Goal: Task Accomplishment & Management: Complete application form

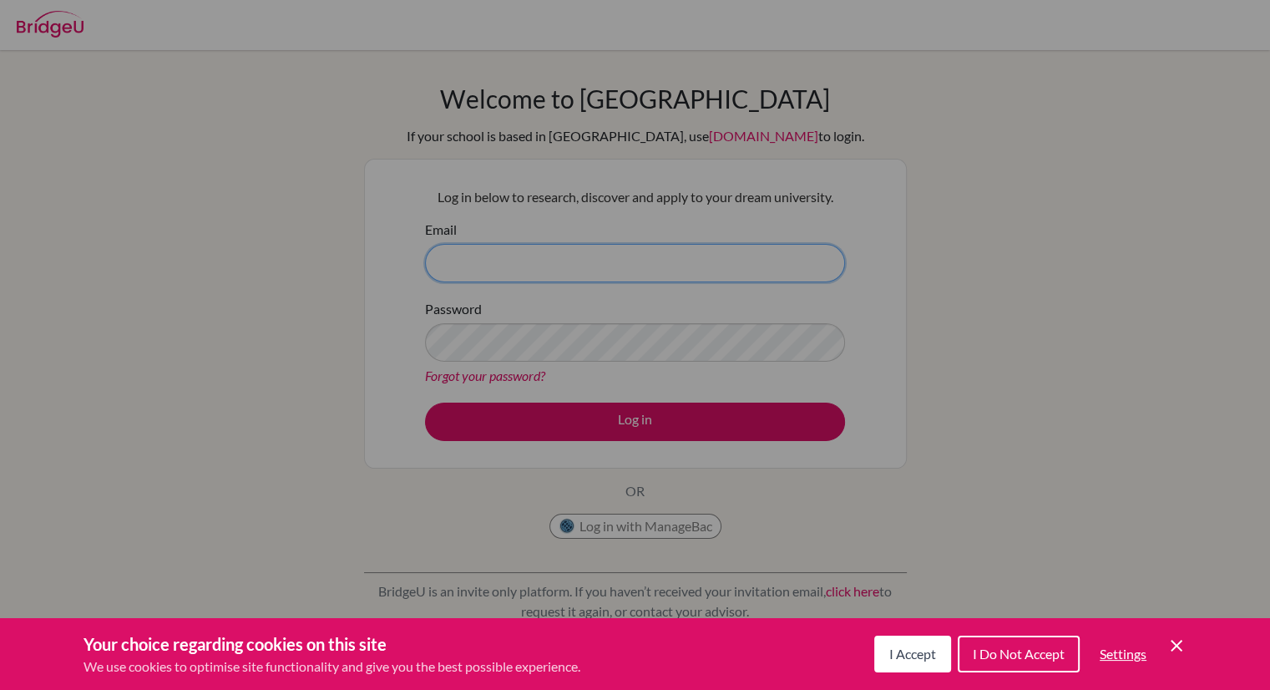
type input "[EMAIL_ADDRESS][DOMAIN_NAME]"
click at [646, 418] on div "Cookie Preferences" at bounding box center [635, 345] width 1270 height 690
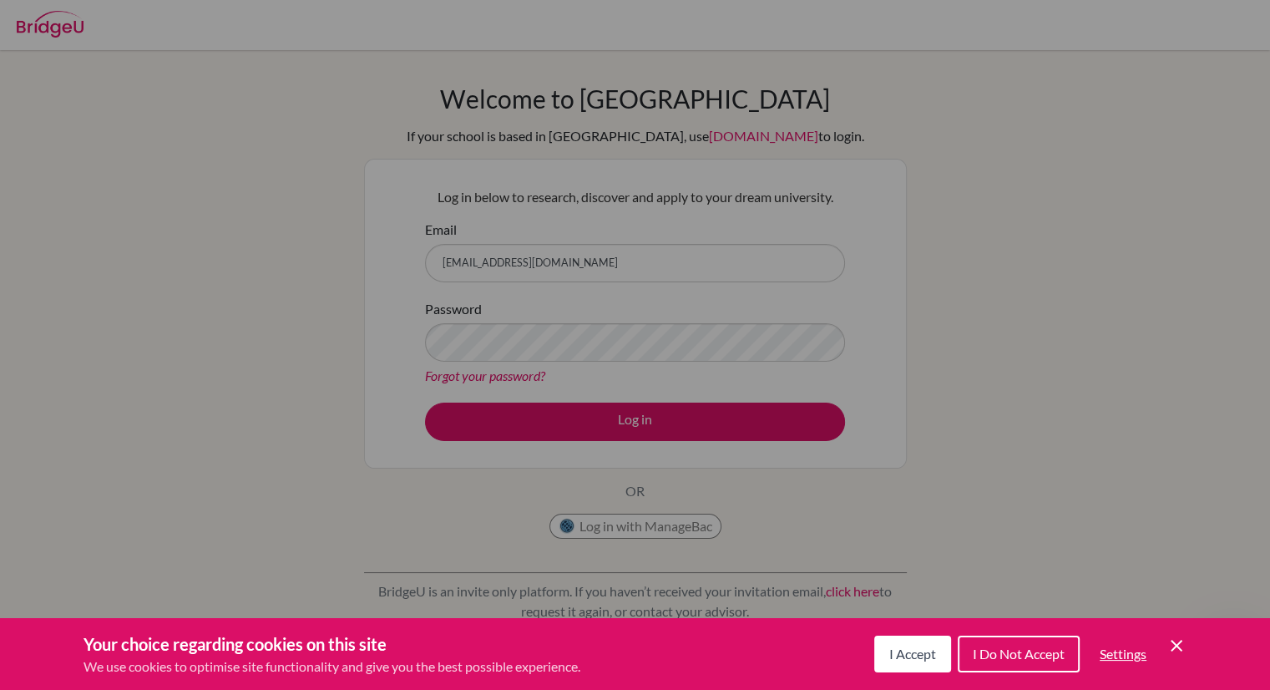
click at [646, 418] on div "Cookie Preferences" at bounding box center [635, 345] width 1270 height 690
click at [975, 639] on button "I Do Not Accept" at bounding box center [1019, 653] width 122 height 37
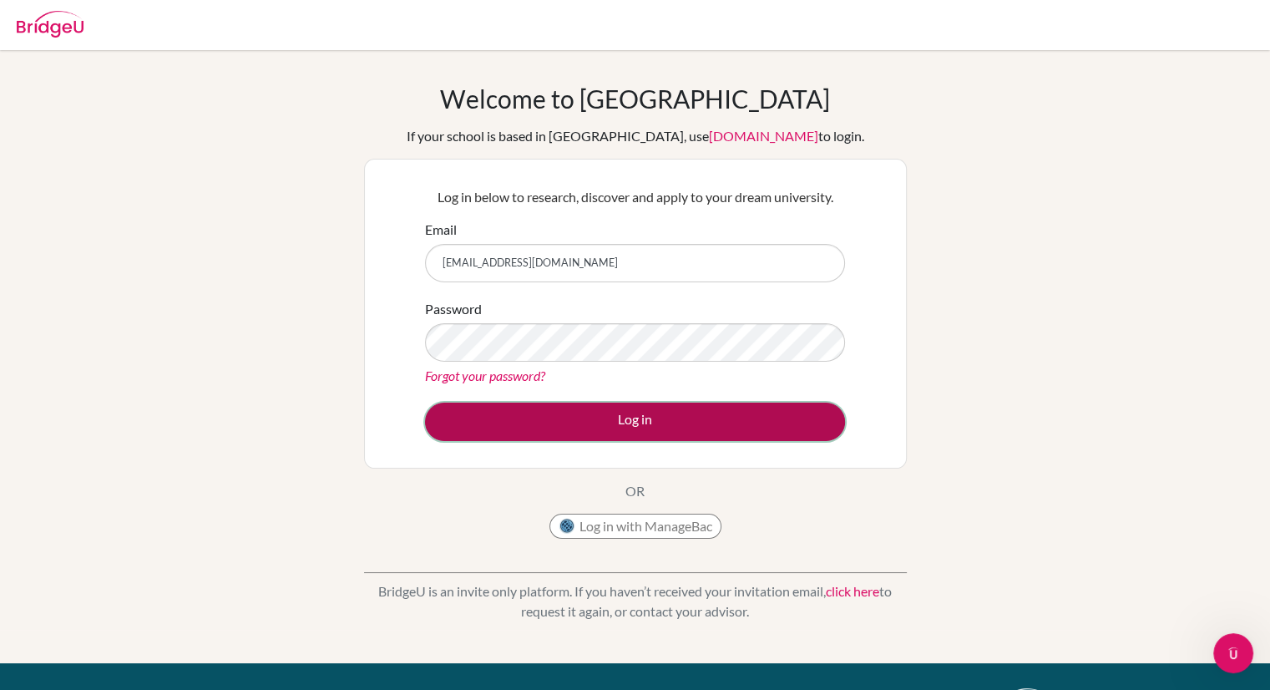
click at [696, 422] on button "Log in" at bounding box center [635, 421] width 420 height 38
